Goal: Information Seeking & Learning: Learn about a topic

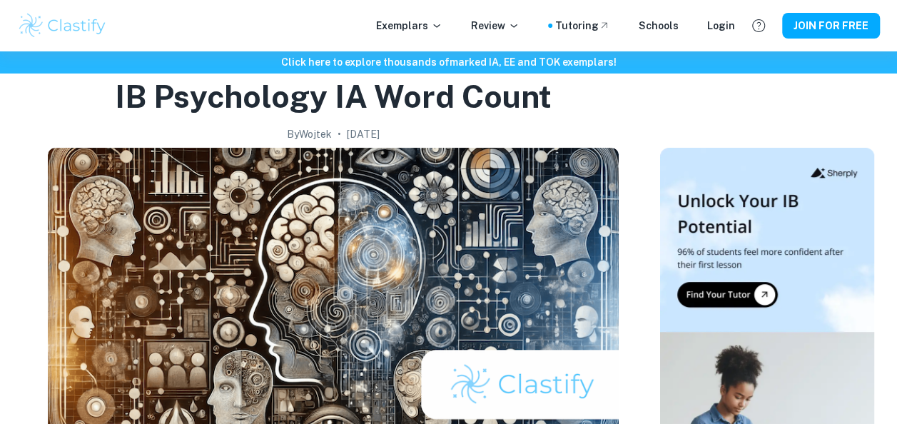
scroll to position [51, 0]
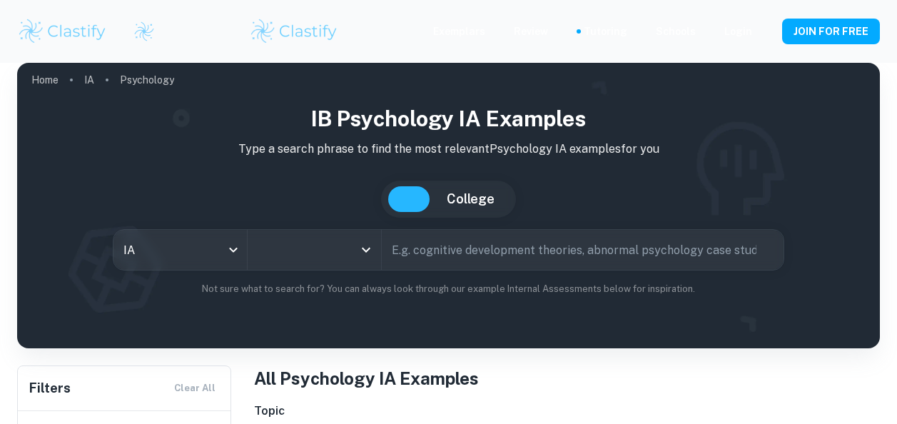
scroll to position [93, 0]
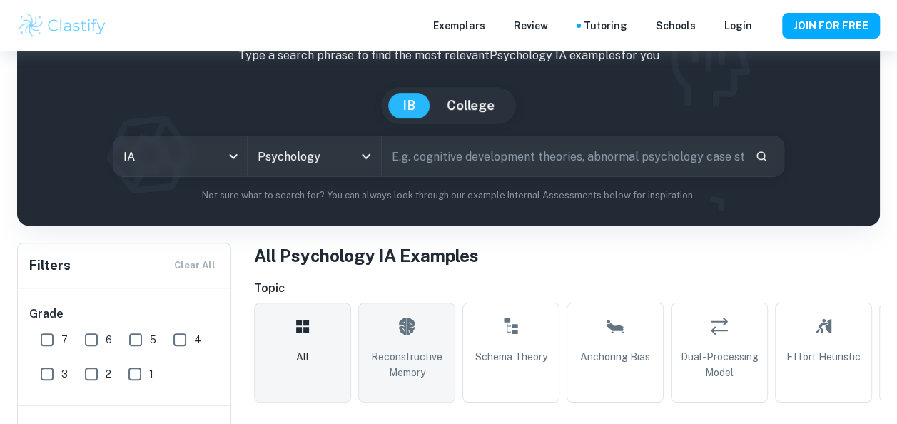
type input "Psychology"
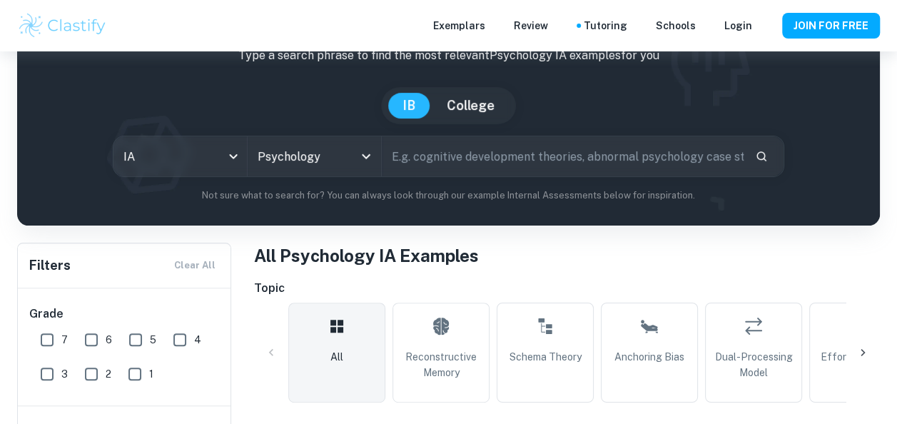
scroll to position [577, 0]
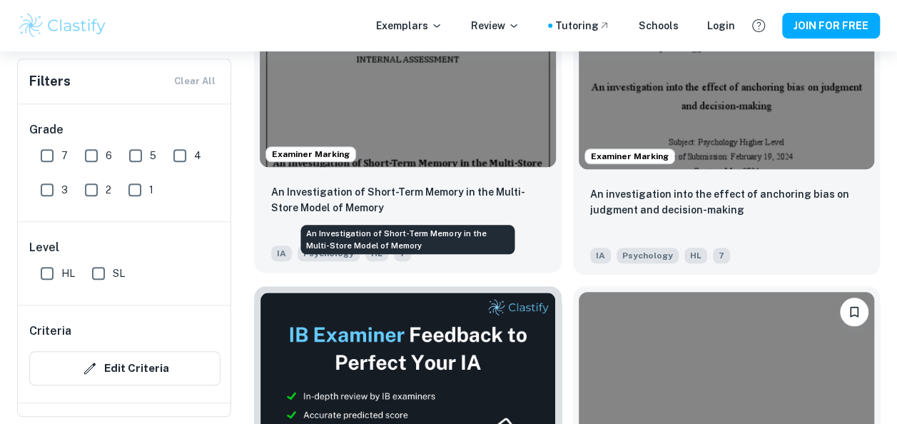
click at [388, 191] on p "An Investigation of Short-Term Memory in the Multi-Store Model of Memory" at bounding box center [407, 199] width 273 height 31
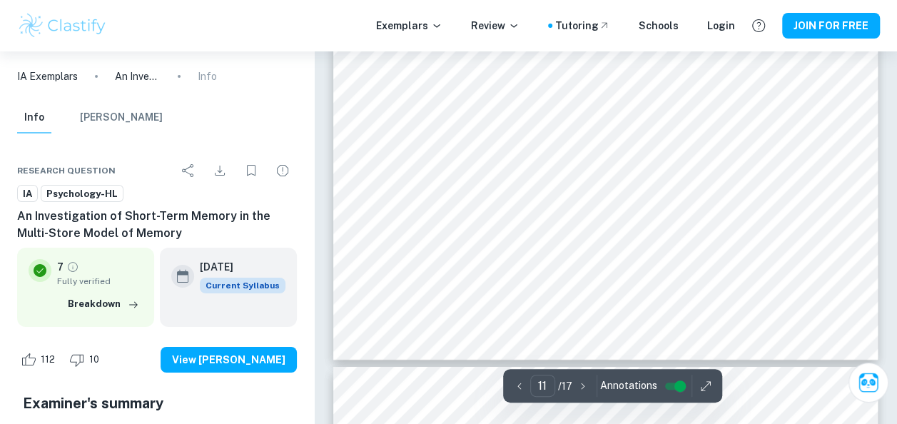
scroll to position [7792, 0]
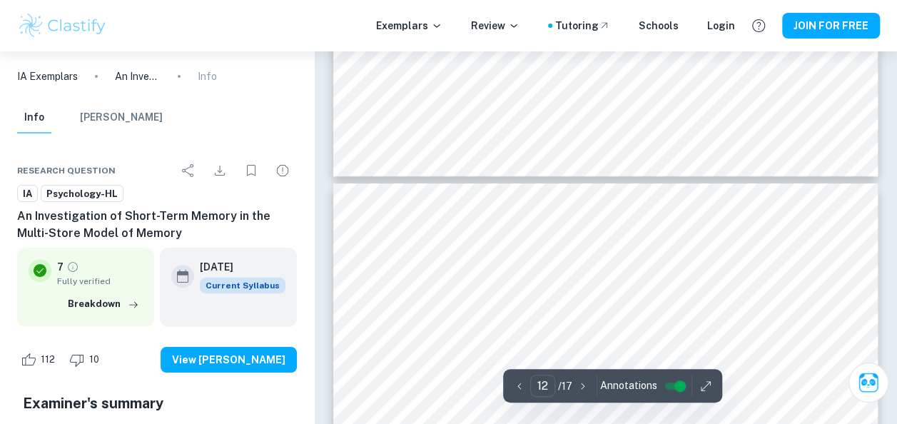
type input "11"
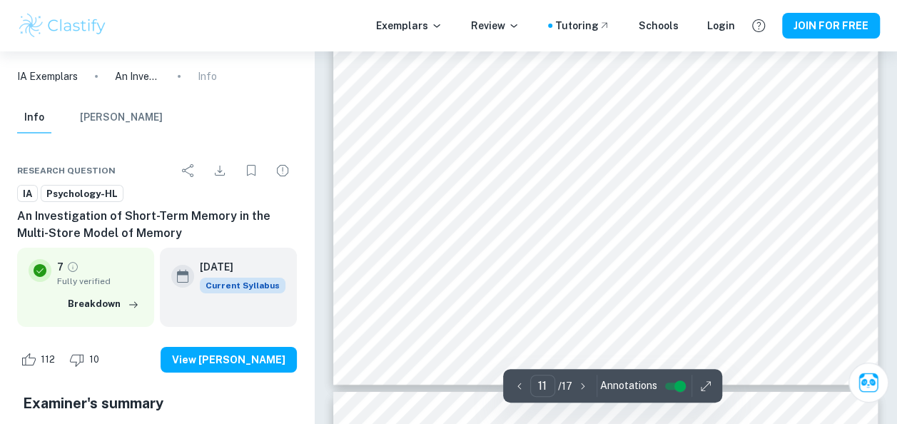
scroll to position [7747, 0]
